Goal: Task Accomplishment & Management: Complete application form

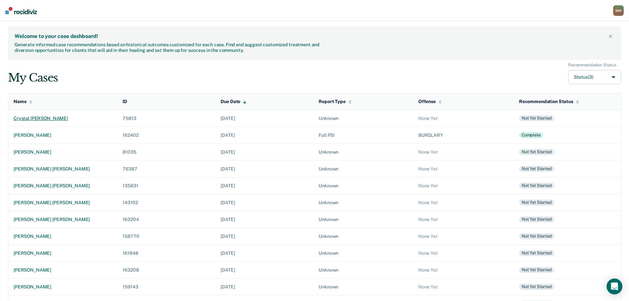
click at [51, 118] on div "crystal [PERSON_NAME]" at bounding box center [63, 119] width 98 height 6
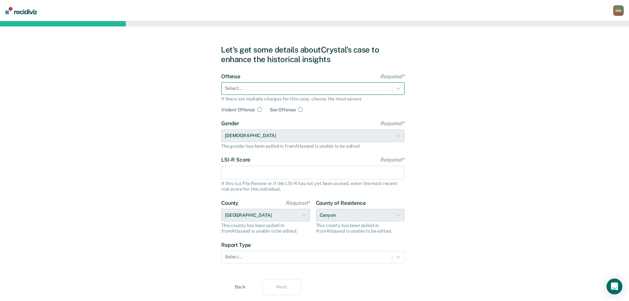
click at [289, 91] on div at bounding box center [307, 88] width 164 height 7
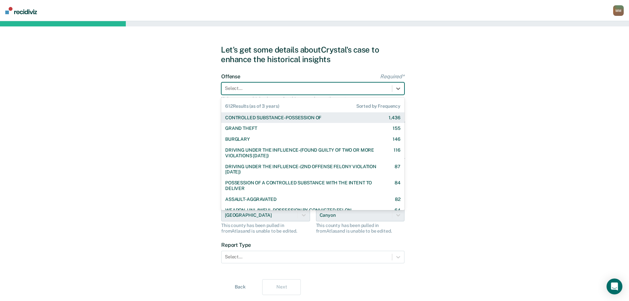
click at [280, 116] on div "CONTROLLED SUBSTANCE-POSSESSION OF" at bounding box center [273, 118] width 96 height 6
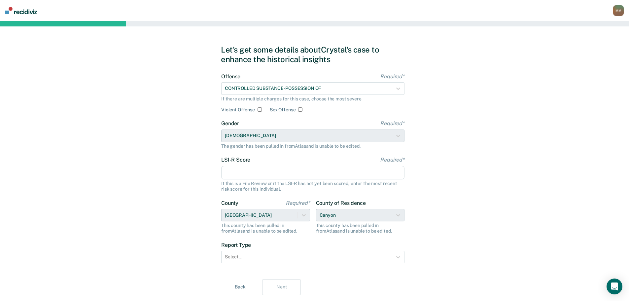
drag, startPoint x: 283, startPoint y: 169, endPoint x: 333, endPoint y: 177, distance: 51.2
click at [283, 169] on input "LSI-R Score Required*" at bounding box center [312, 173] width 183 height 14
click at [335, 177] on input "LSI-R Score Required*" at bounding box center [312, 173] width 183 height 14
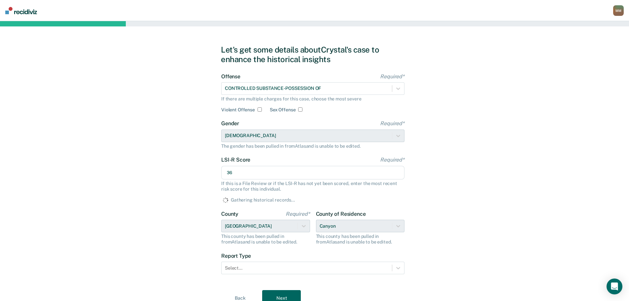
type input "36"
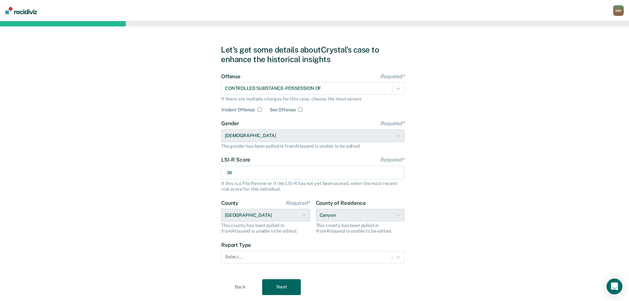
click at [490, 238] on div "Let's get some details about [PERSON_NAME]'s case to enhance the historical ins…" at bounding box center [314, 169] width 629 height 297
click at [283, 261] on form "Offense Required* CONTROLLED SUBSTANCE-POSSESSION OF If there are multiple char…" at bounding box center [312, 172] width 183 height 198
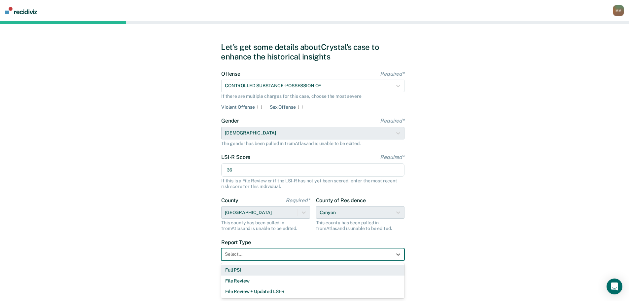
click at [263, 271] on div "Full PSI" at bounding box center [312, 269] width 183 height 11
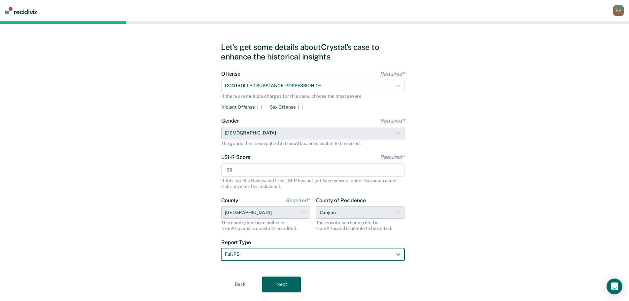
click at [279, 283] on button "Next" at bounding box center [281, 284] width 39 height 16
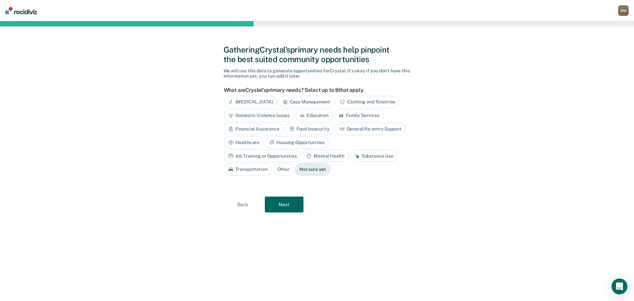
click at [353, 118] on div "Family Services" at bounding box center [359, 115] width 50 height 12
click at [258, 130] on div "Financial Assistance" at bounding box center [254, 129] width 60 height 12
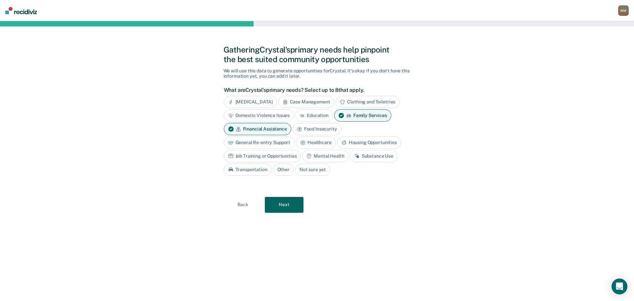
click at [352, 140] on div "Housing Opportunities" at bounding box center [369, 142] width 64 height 12
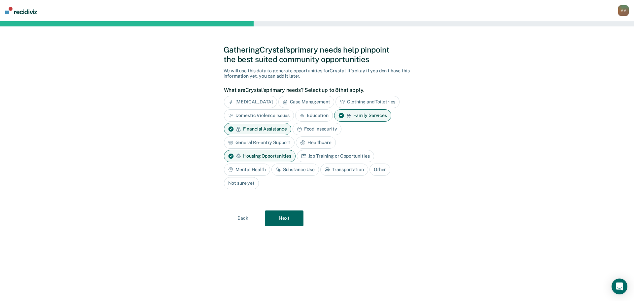
click at [310, 171] on div "Substance Use" at bounding box center [295, 169] width 48 height 12
click at [257, 167] on div "Mental Health" at bounding box center [247, 169] width 46 height 12
click at [311, 114] on div "Education" at bounding box center [314, 115] width 38 height 12
click at [322, 156] on div "Job Training or Opportunities" at bounding box center [335, 156] width 77 height 12
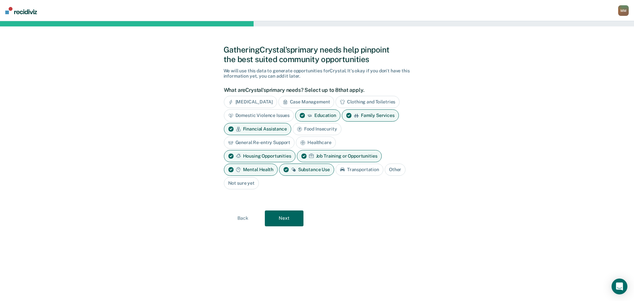
click at [289, 220] on button "Next" at bounding box center [284, 218] width 39 height 16
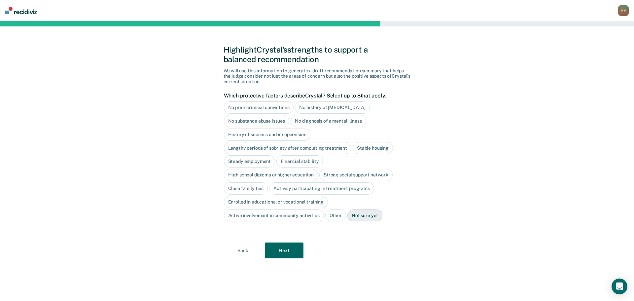
click at [252, 174] on div "High school diploma or higher education" at bounding box center [271, 175] width 94 height 12
click at [291, 253] on button "Next" at bounding box center [284, 251] width 39 height 16
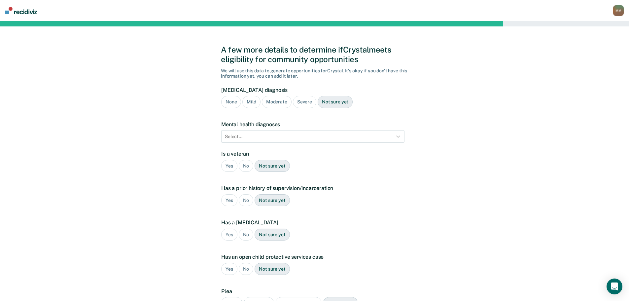
drag, startPoint x: 302, startPoint y: 102, endPoint x: 304, endPoint y: 112, distance: 10.7
click at [302, 102] on div "Severe" at bounding box center [304, 102] width 23 height 12
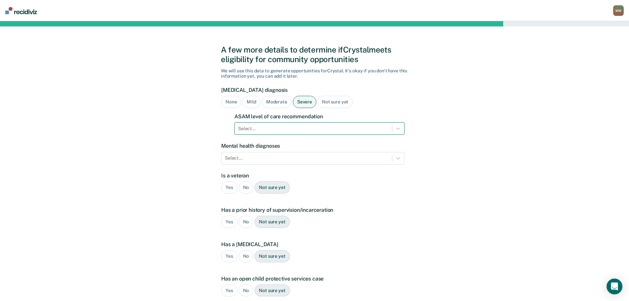
click at [309, 130] on div at bounding box center [313, 128] width 151 height 7
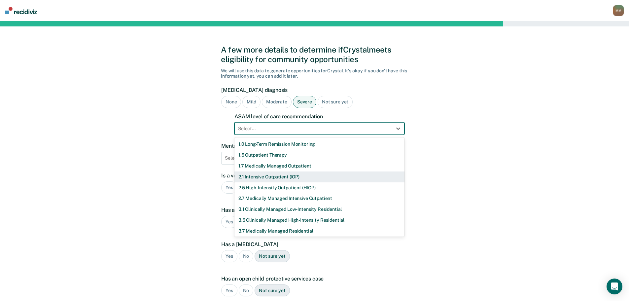
click at [311, 175] on div "2.1 Intensive Outpatient (IOP)" at bounding box center [319, 176] width 170 height 11
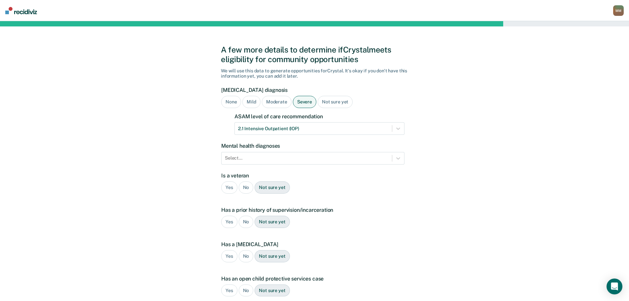
drag, startPoint x: 463, startPoint y: 241, endPoint x: 259, endPoint y: 186, distance: 211.0
click at [462, 240] on div "A few more details to determine if [PERSON_NAME] meets eligibility for communit…" at bounding box center [314, 206] width 629 height 370
click at [246, 185] on div "No" at bounding box center [246, 187] width 15 height 12
click at [232, 218] on div "Yes" at bounding box center [229, 222] width 16 height 12
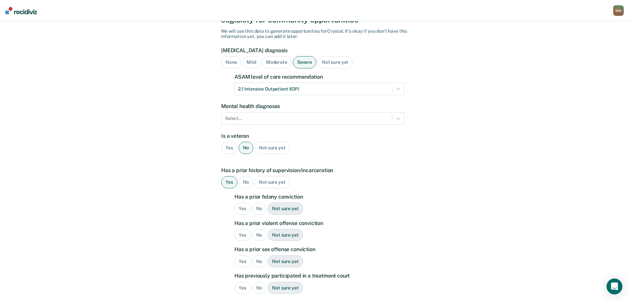
scroll to position [66, 0]
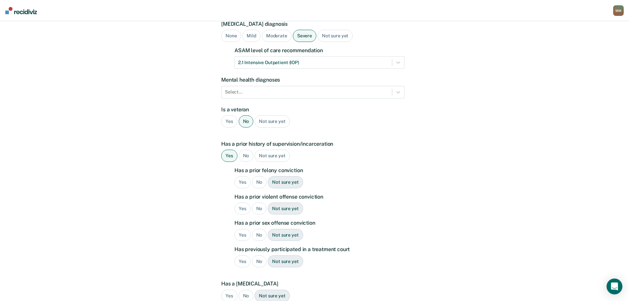
click at [241, 181] on div "Yes" at bounding box center [242, 182] width 16 height 12
click at [256, 208] on div "No" at bounding box center [259, 208] width 15 height 12
click at [257, 232] on div "No" at bounding box center [259, 235] width 15 height 12
click at [245, 258] on div "Yes" at bounding box center [242, 261] width 16 height 12
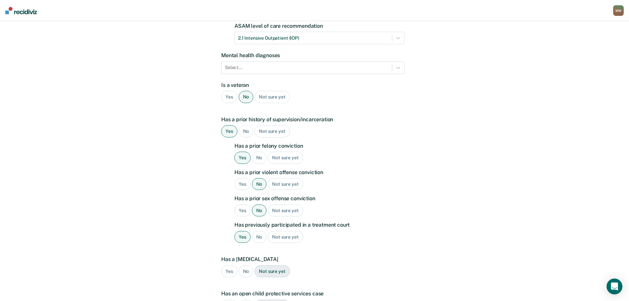
scroll to position [132, 0]
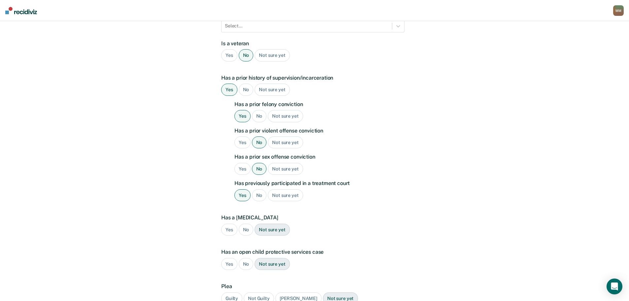
click at [245, 230] on div "No" at bounding box center [246, 229] width 15 height 12
click at [244, 260] on div "No" at bounding box center [246, 264] width 15 height 12
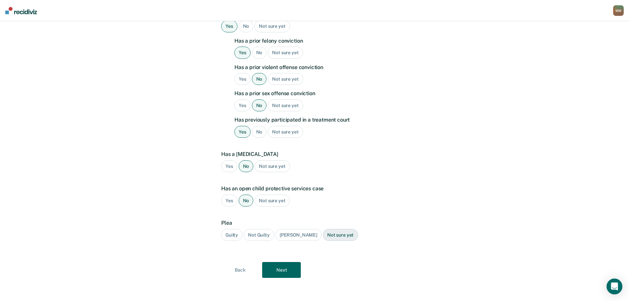
scroll to position [196, 0]
click at [232, 232] on div "Guilty" at bounding box center [231, 234] width 21 height 12
click at [276, 275] on button "Next" at bounding box center [281, 269] width 39 height 16
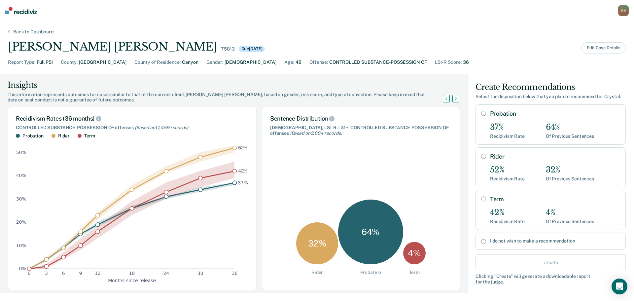
click at [494, 160] on div "Rider 52% Recidivism Rate 32% Of Previous Sentences" at bounding box center [555, 167] width 130 height 29
radio input "true"
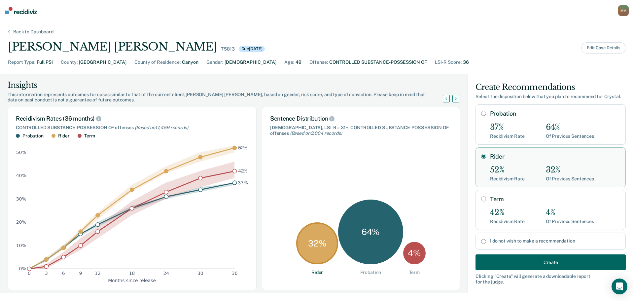
click at [514, 262] on button "Create" at bounding box center [550, 262] width 150 height 16
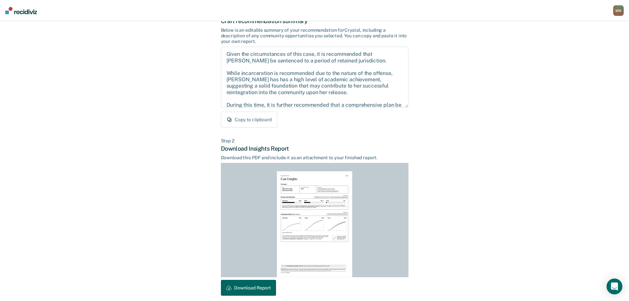
scroll to position [76, 0]
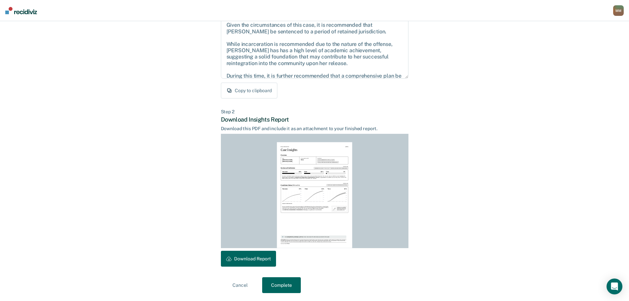
click at [247, 259] on button "Download Report" at bounding box center [248, 259] width 55 height 16
click at [289, 282] on button "Complete" at bounding box center [281, 285] width 39 height 16
